Goal: Information Seeking & Learning: Learn about a topic

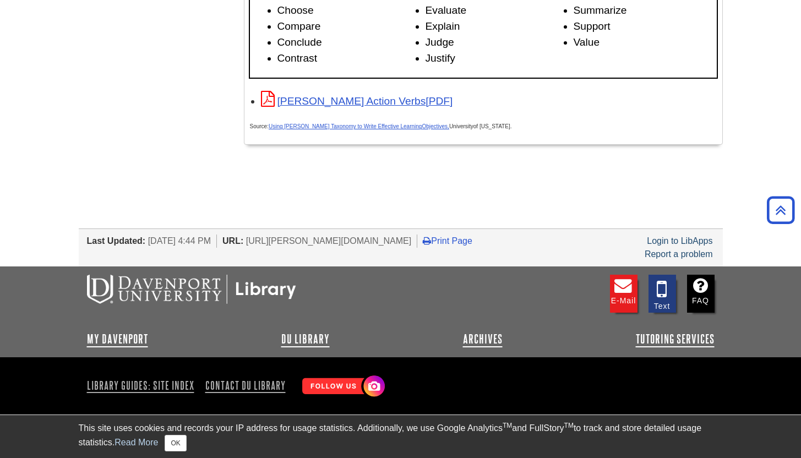
scroll to position [1870, 0]
click at [307, 100] on link "[PERSON_NAME] Action Verbs" at bounding box center [357, 101] width 192 height 12
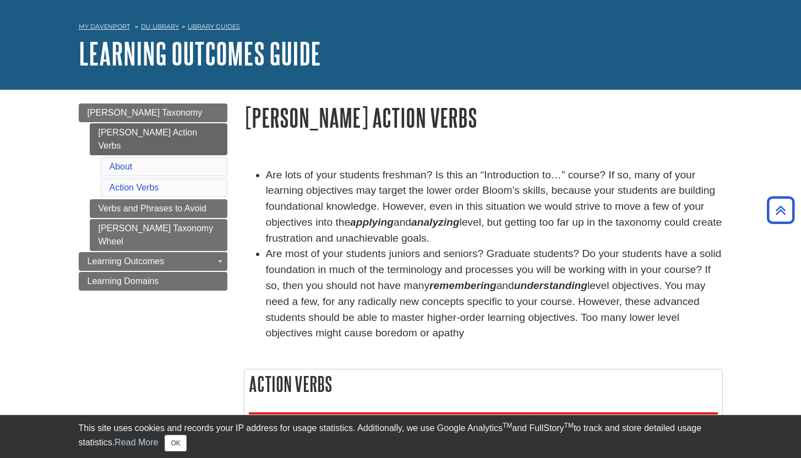
scroll to position [0, 0]
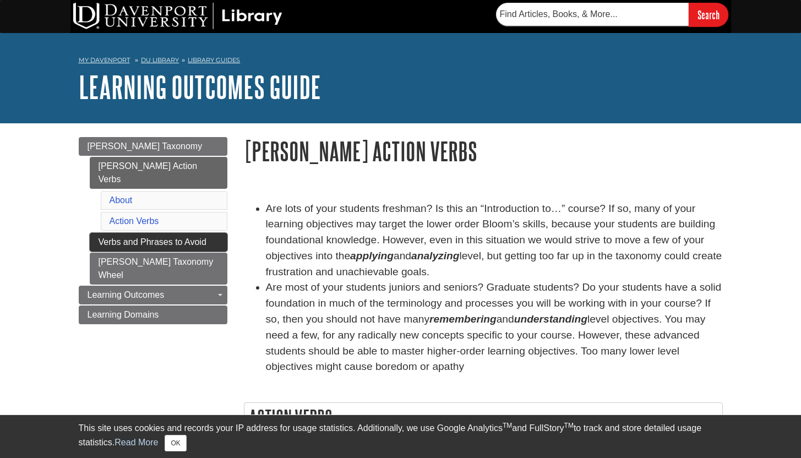
click at [158, 233] on link "Verbs and Phrases to Avoid" at bounding box center [159, 242] width 138 height 19
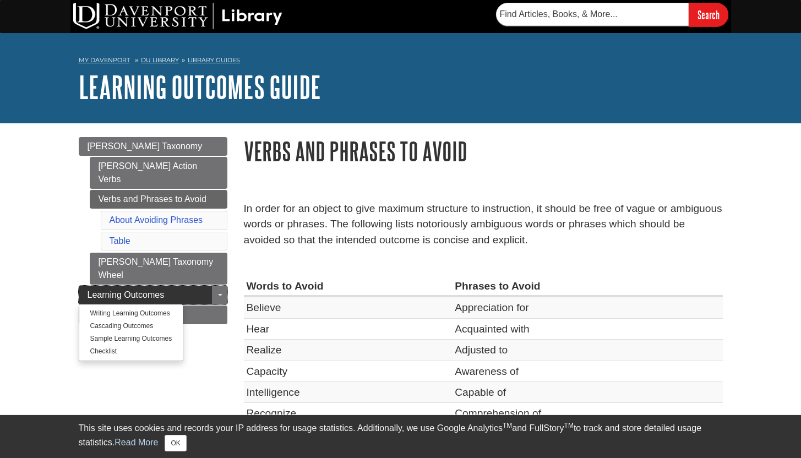
click at [119, 290] on span "Learning Outcomes" at bounding box center [126, 294] width 77 height 9
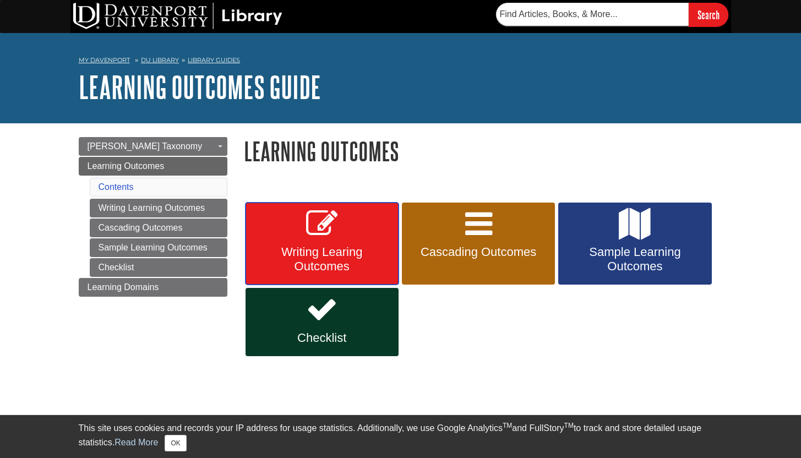
click at [314, 244] on link "Writing Learing Outcomes" at bounding box center [322, 244] width 153 height 83
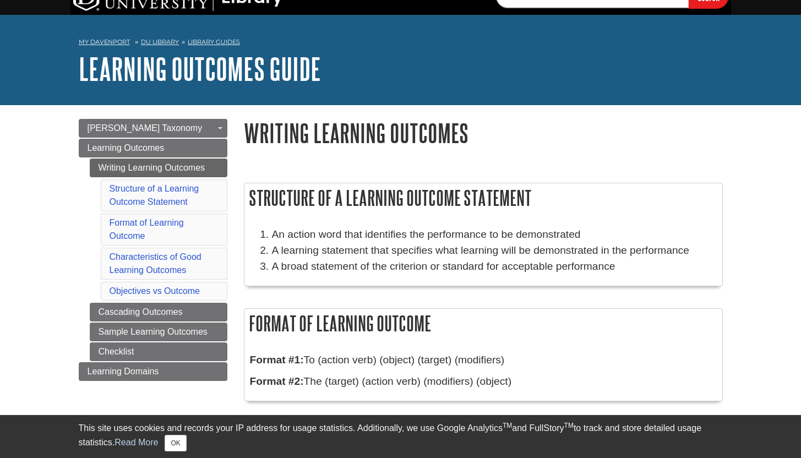
scroll to position [23, 0]
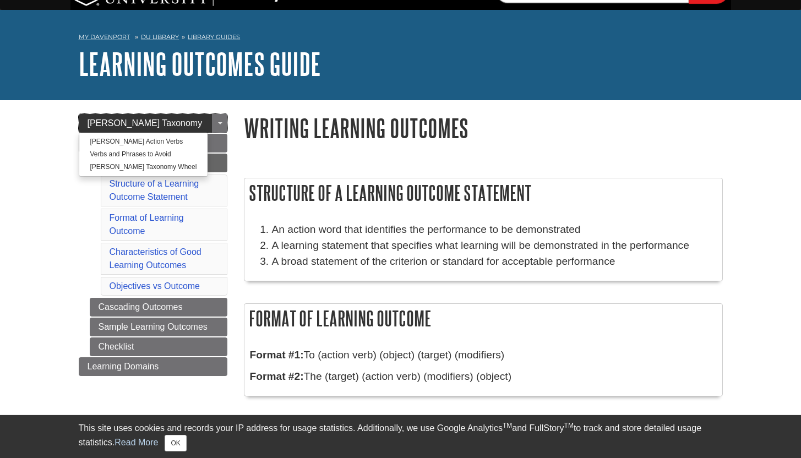
click at [132, 121] on span "[PERSON_NAME] Taxonomy" at bounding box center [145, 122] width 115 height 9
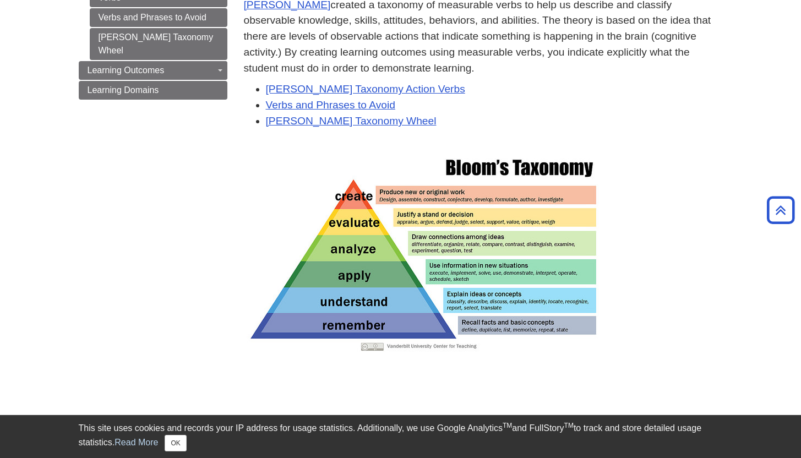
scroll to position [26, 0]
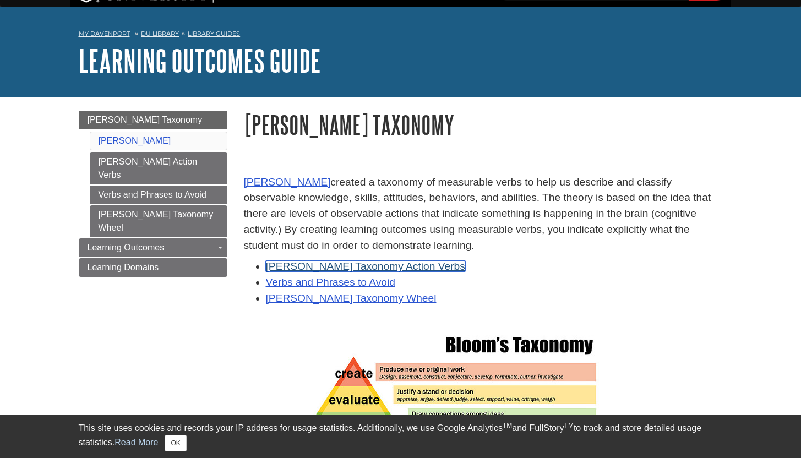
click at [370, 267] on link "[PERSON_NAME] Taxonomy Action Verbs" at bounding box center [365, 266] width 199 height 12
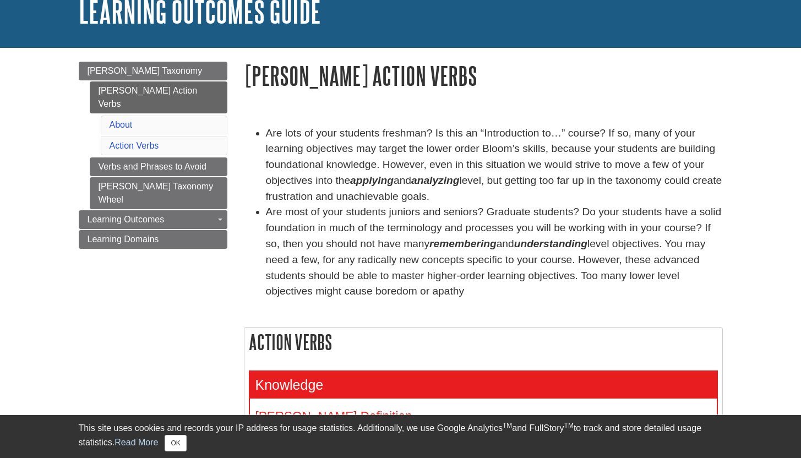
scroll to position [76, 0]
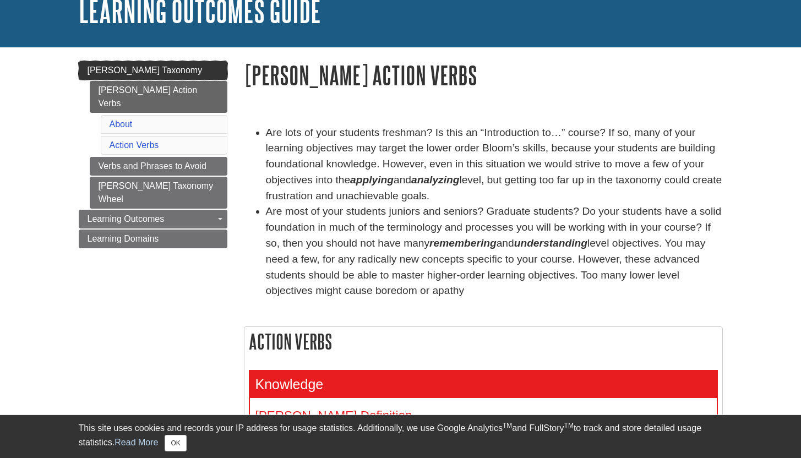
click at [125, 69] on span "[PERSON_NAME] Taxonomy" at bounding box center [145, 70] width 115 height 9
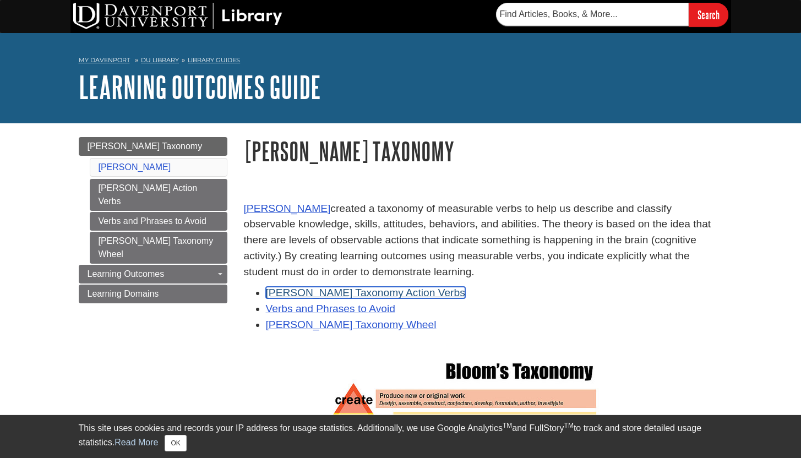
click at [334, 293] on link "[PERSON_NAME] Taxonomy Action Verbs" at bounding box center [365, 293] width 199 height 12
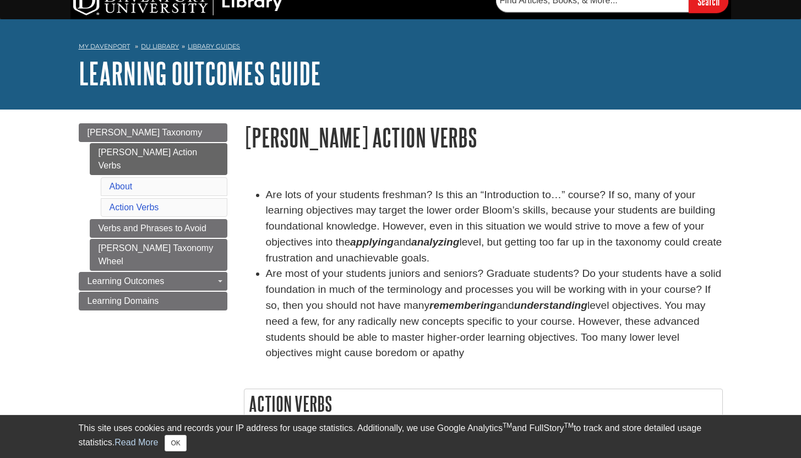
scroll to position [16, 0]
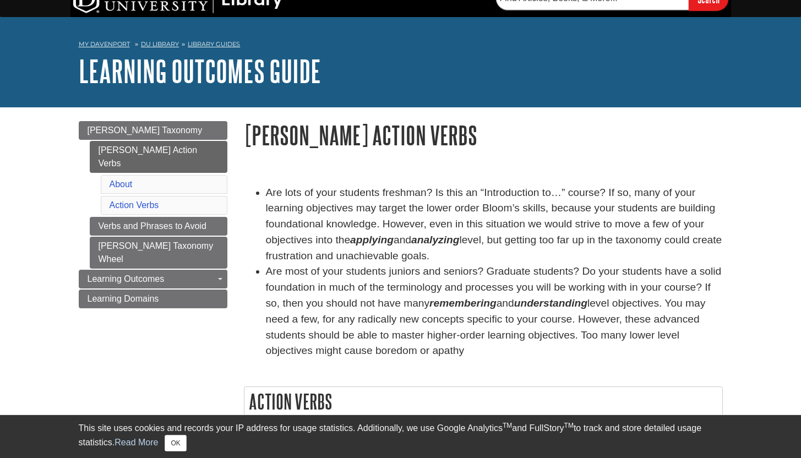
click at [407, 222] on li "Are lots of your students freshman? Is this an “Introduction to…” course? If so…" at bounding box center [494, 224] width 457 height 79
click at [305, 270] on li "Are most of your students juniors and seniors? Graduate students? Do your stude…" at bounding box center [494, 311] width 457 height 95
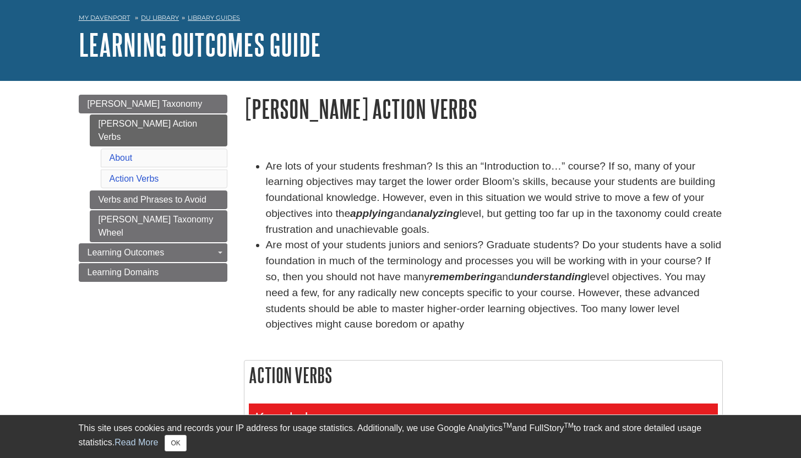
scroll to position [59, 0]
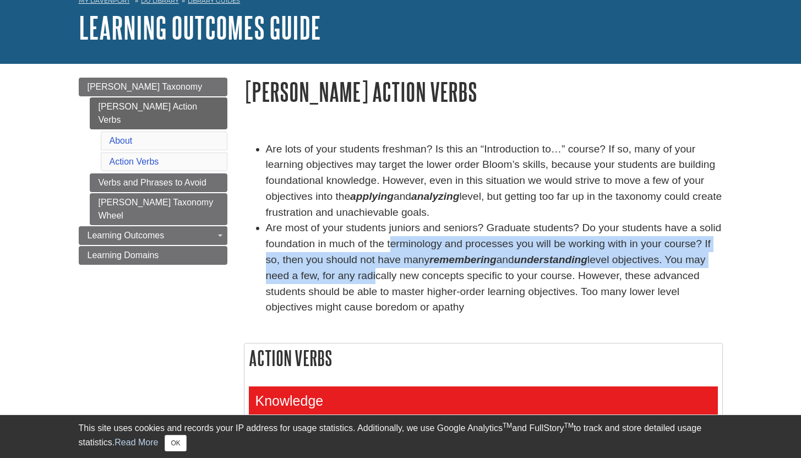
drag, startPoint x: 393, startPoint y: 247, endPoint x: 374, endPoint y: 283, distance: 41.1
click at [374, 283] on li "Are most of your students juniors and seniors? Graduate students? Do your stude…" at bounding box center [494, 267] width 457 height 95
click at [373, 283] on li "Are most of your students juniors and seniors? Graduate students? Do your stude…" at bounding box center [494, 267] width 457 height 95
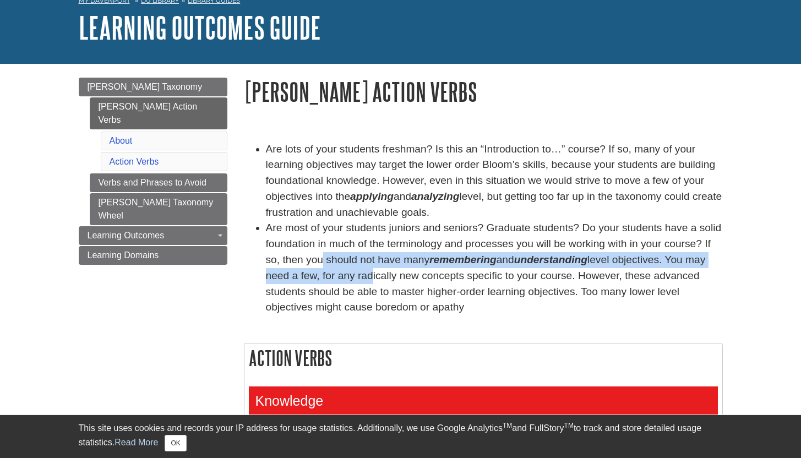
drag, startPoint x: 321, startPoint y: 259, endPoint x: 367, endPoint y: 281, distance: 50.7
click at [367, 281] on li "Are most of your students juniors and seniors? Graduate students? Do your stude…" at bounding box center [494, 267] width 457 height 95
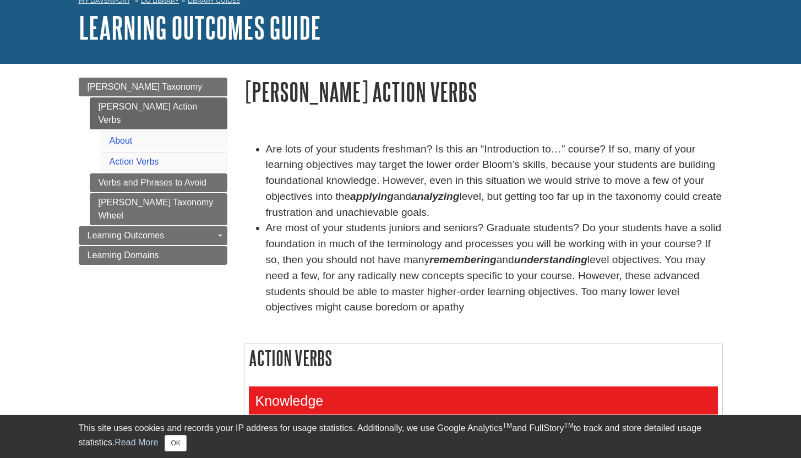
click at [367, 281] on li "Are most of your students juniors and seniors? Graduate students? Do your stude…" at bounding box center [494, 267] width 457 height 95
drag, startPoint x: 431, startPoint y: 313, endPoint x: 435, endPoint y: 271, distance: 42.6
click at [435, 271] on li "Are most of your students juniors and seniors? Graduate students? Do your stude…" at bounding box center [494, 267] width 457 height 95
click at [435, 270] on li "Are most of your students juniors and seniors? Graduate students? Do your stude…" at bounding box center [494, 267] width 457 height 95
click at [299, 268] on li "Are most of your students juniors and seniors? Graduate students? Do your stude…" at bounding box center [494, 267] width 457 height 95
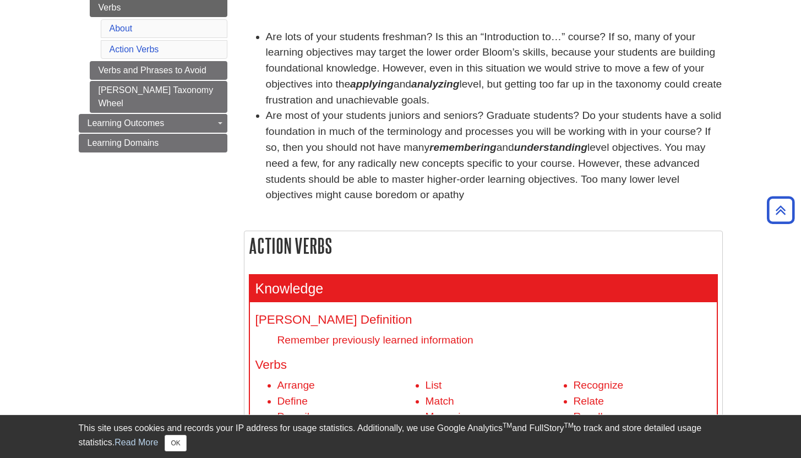
scroll to position [18, 0]
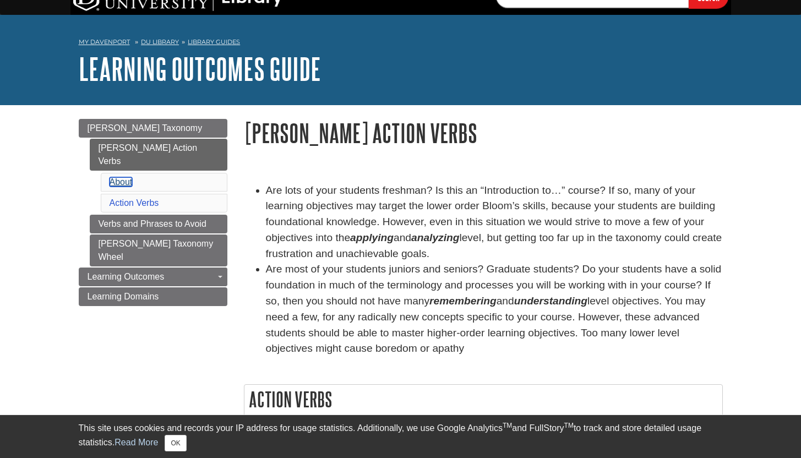
click at [123, 177] on link "About" at bounding box center [121, 181] width 23 height 9
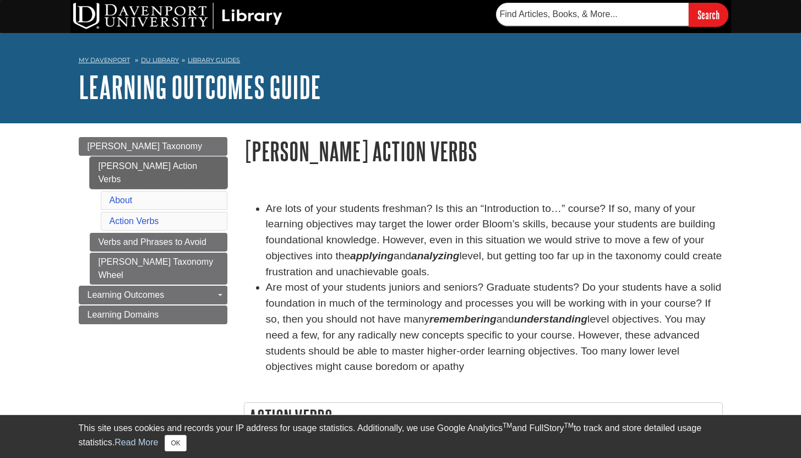
click at [157, 166] on link "[PERSON_NAME] Action Verbs" at bounding box center [159, 173] width 138 height 32
click at [129, 141] on span "[PERSON_NAME] Taxonomy" at bounding box center [145, 145] width 115 height 9
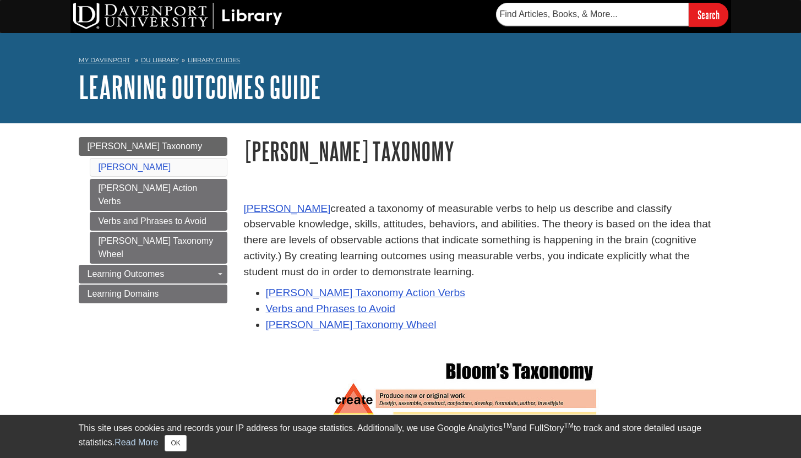
click at [437, 221] on p "[PERSON_NAME] created a taxonomy of measurable verbs to help us describe and cl…" at bounding box center [483, 240] width 479 height 79
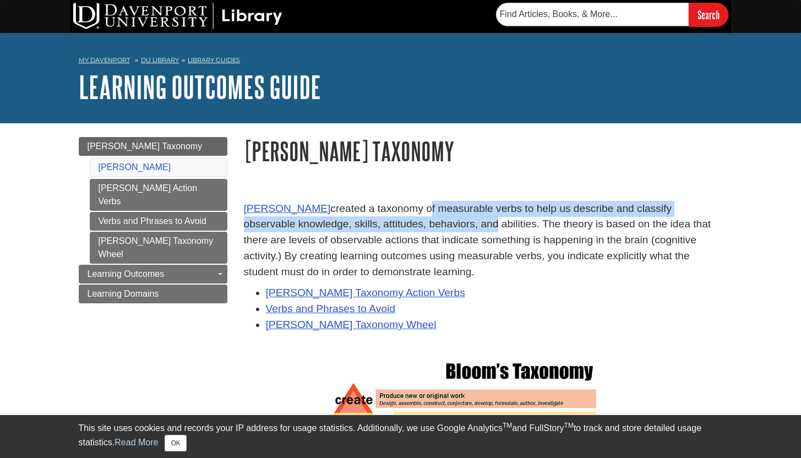
drag, startPoint x: 421, startPoint y: 209, endPoint x: 437, endPoint y: 226, distance: 23.4
click at [437, 226] on p "Benjamin Bloom created a taxonomy of measurable verbs to help us describe and c…" at bounding box center [483, 240] width 479 height 79
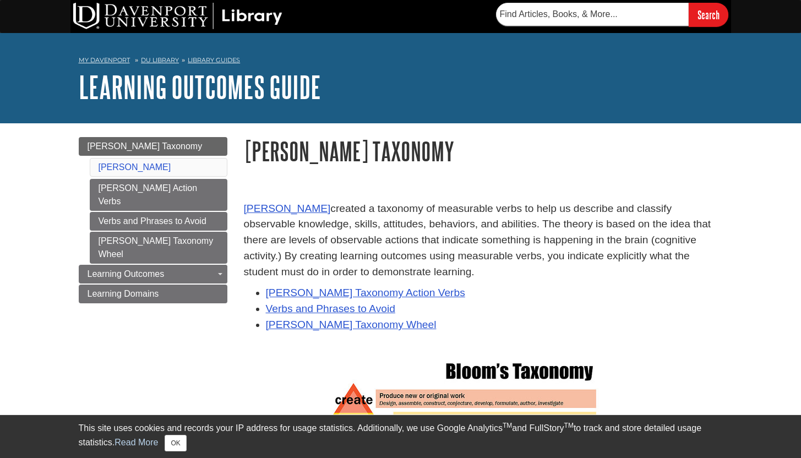
click at [394, 205] on p "Benjamin Bloom created a taxonomy of measurable verbs to help us describe and c…" at bounding box center [483, 240] width 479 height 79
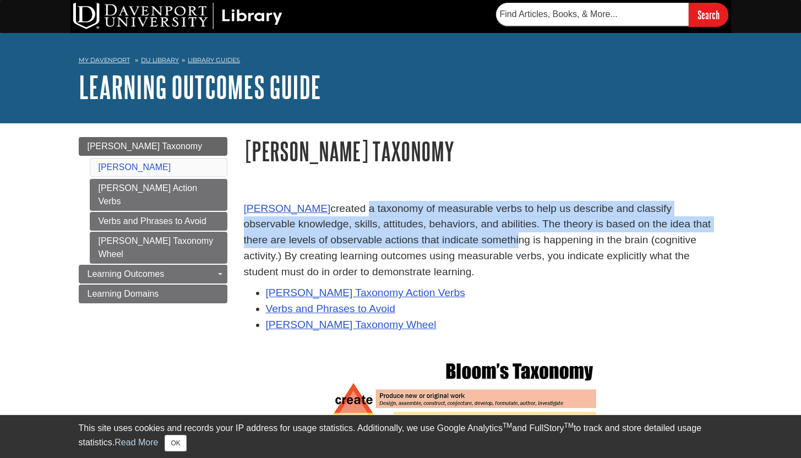
drag, startPoint x: 359, startPoint y: 209, endPoint x: 457, endPoint y: 237, distance: 102.5
click at [457, 237] on p "Benjamin Bloom created a taxonomy of measurable verbs to help us describe and c…" at bounding box center [483, 240] width 479 height 79
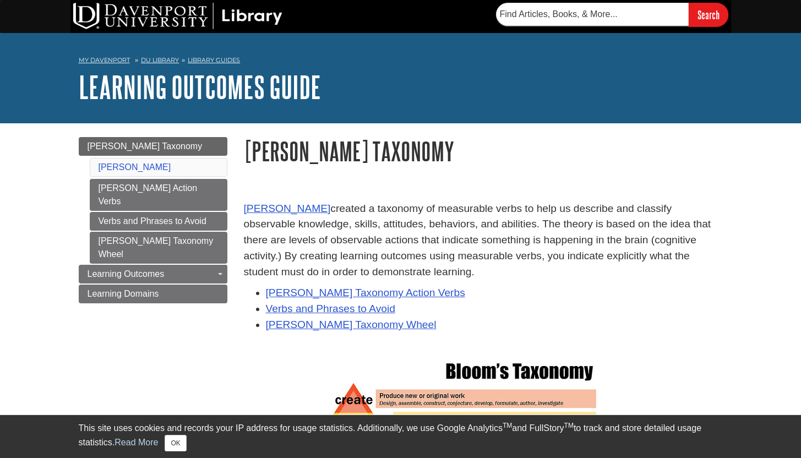
scroll to position [215, 0]
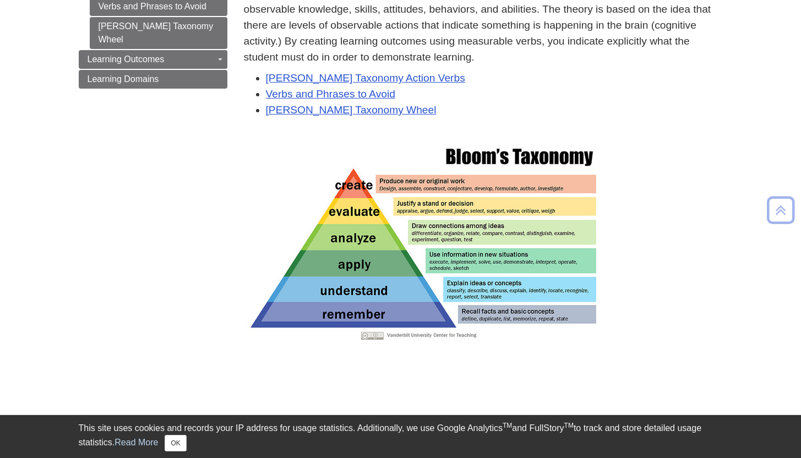
click at [488, 235] on img at bounding box center [423, 242] width 352 height 198
click at [385, 252] on img at bounding box center [423, 242] width 352 height 198
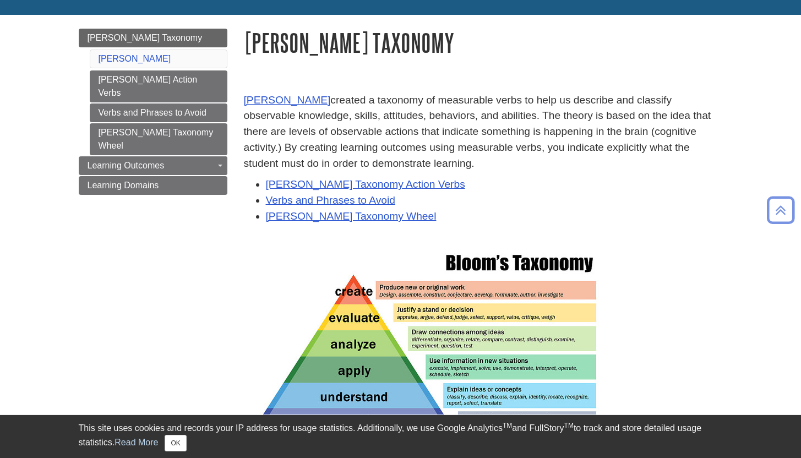
scroll to position [88, 0]
